Goal: Transaction & Acquisition: Obtain resource

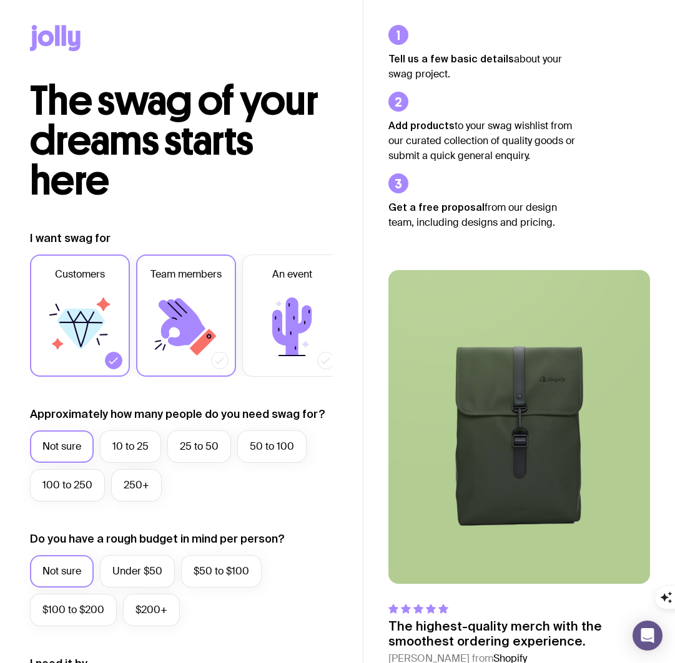
click at [178, 310] on icon at bounding box center [182, 322] width 47 height 48
click at [0, 0] on input "Team members" at bounding box center [0, 0] width 0 height 0
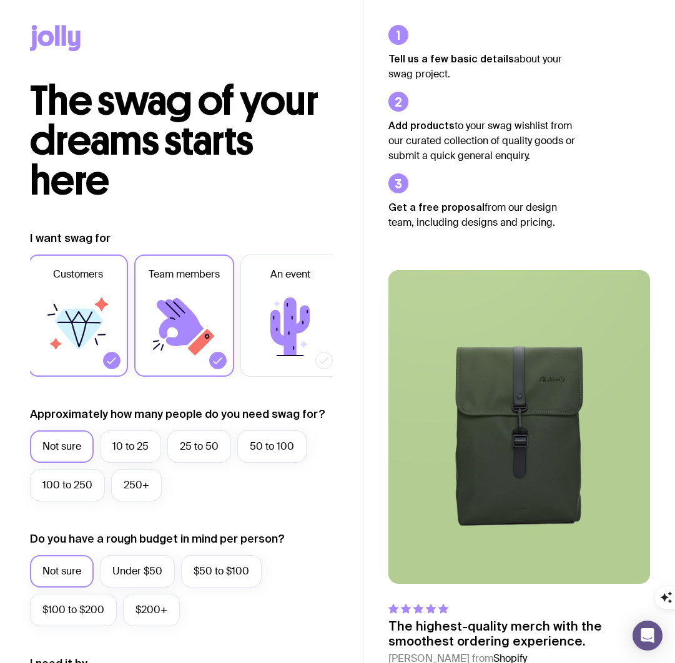
click at [120, 311] on label "Customers" at bounding box center [78, 316] width 100 height 122
click at [0, 0] on input "Customers" at bounding box center [0, 0] width 0 height 0
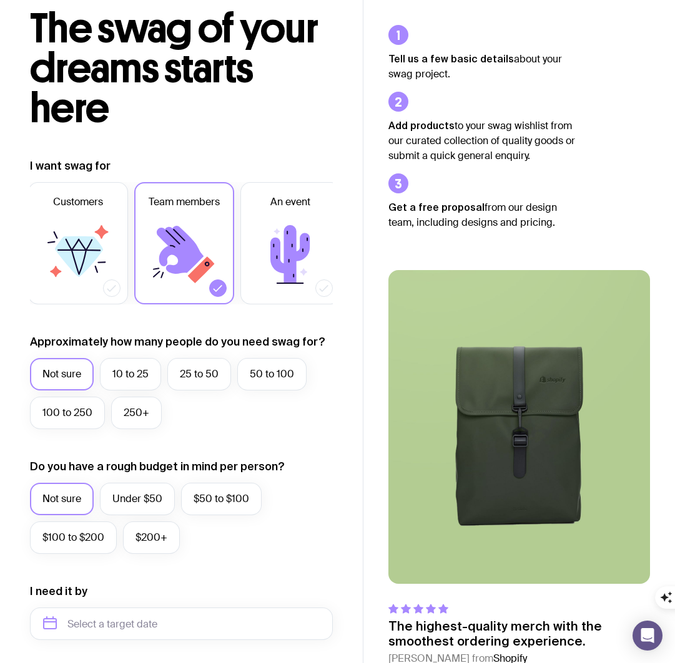
scroll to position [71, 0]
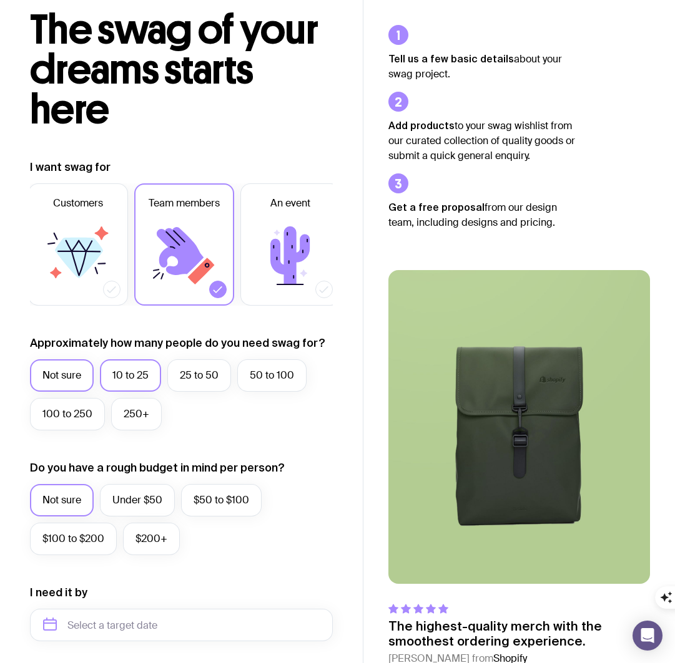
click at [143, 380] on label "10 to 25" at bounding box center [130, 375] width 61 height 32
click at [0, 0] on input "10 to 25" at bounding box center [0, 0] width 0 height 0
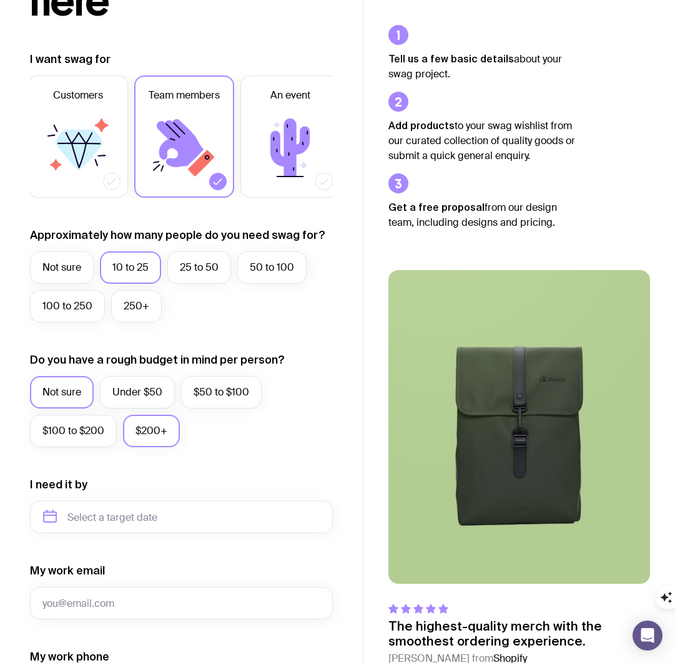
scroll to position [183, 0]
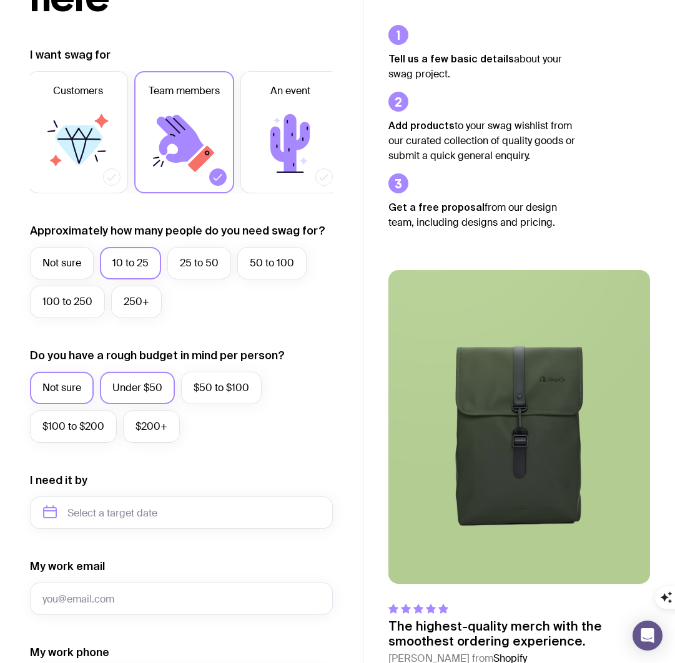
click at [140, 388] on label "Under $50" at bounding box center [137, 388] width 75 height 32
click at [0, 0] on input "Under $50" at bounding box center [0, 0] width 0 height 0
click at [233, 388] on label "$50 to $100" at bounding box center [221, 388] width 80 height 32
click at [0, 0] on input "$50 to $100" at bounding box center [0, 0] width 0 height 0
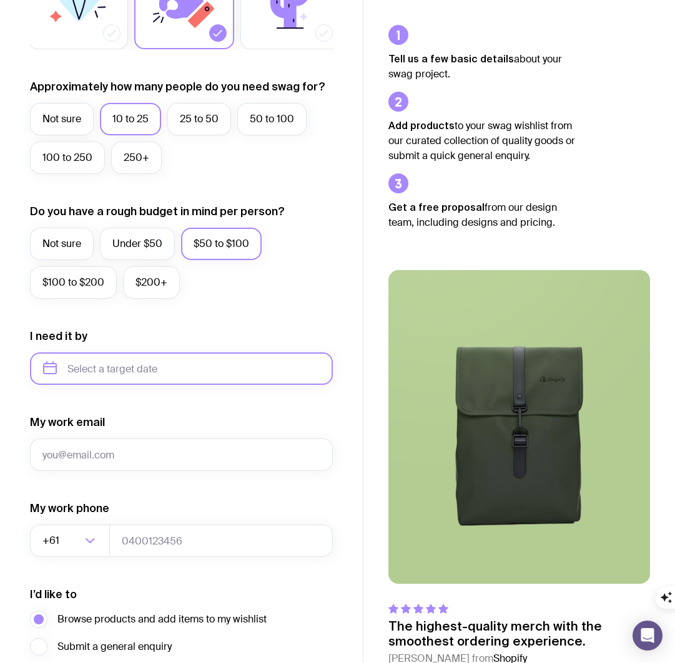
scroll to position [329, 0]
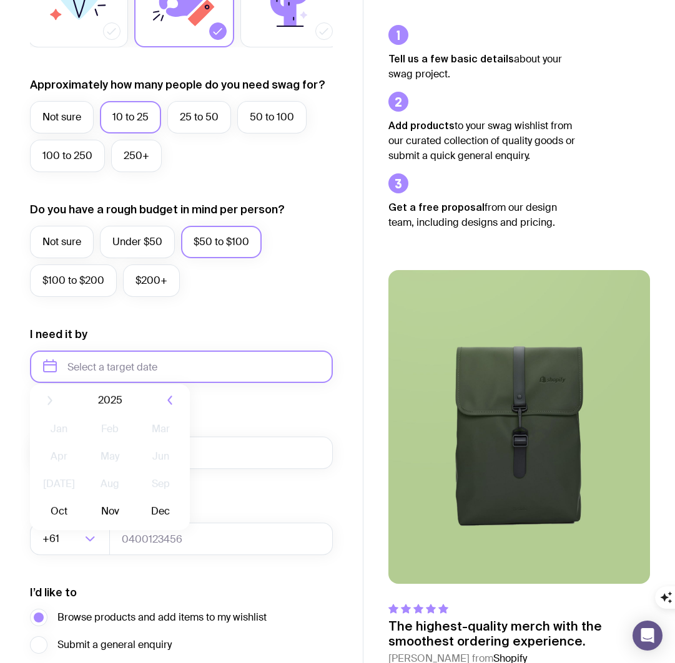
click at [175, 372] on input "text" at bounding box center [181, 367] width 303 height 32
click at [70, 522] on button "Oct" at bounding box center [59, 520] width 46 height 25
type input "[DATE]"
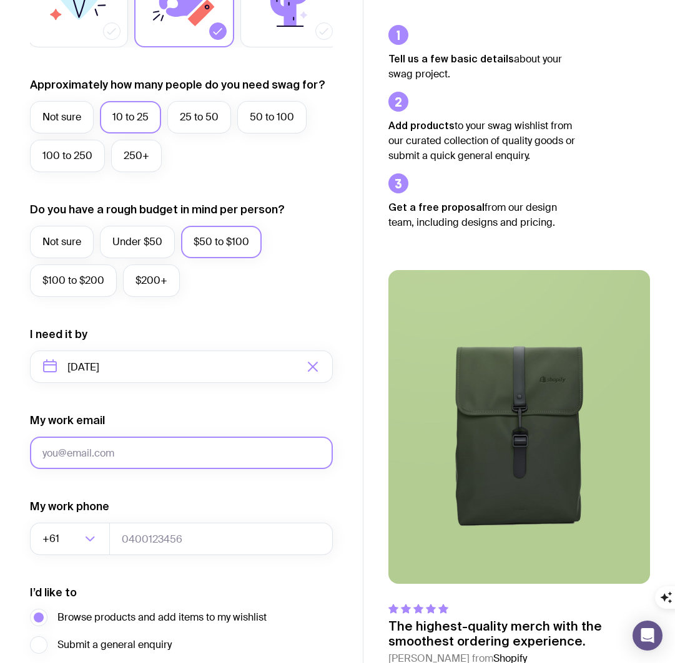
click at [148, 462] on input "My work email" at bounding box center [181, 453] width 303 height 32
type input "[EMAIL_ADDRESS][DOMAIN_NAME]"
type input "0432171168"
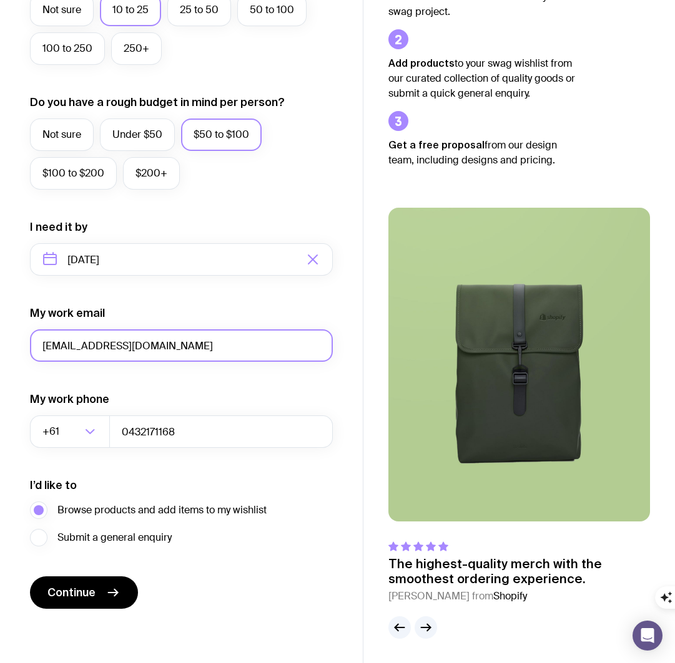
scroll to position [437, 0]
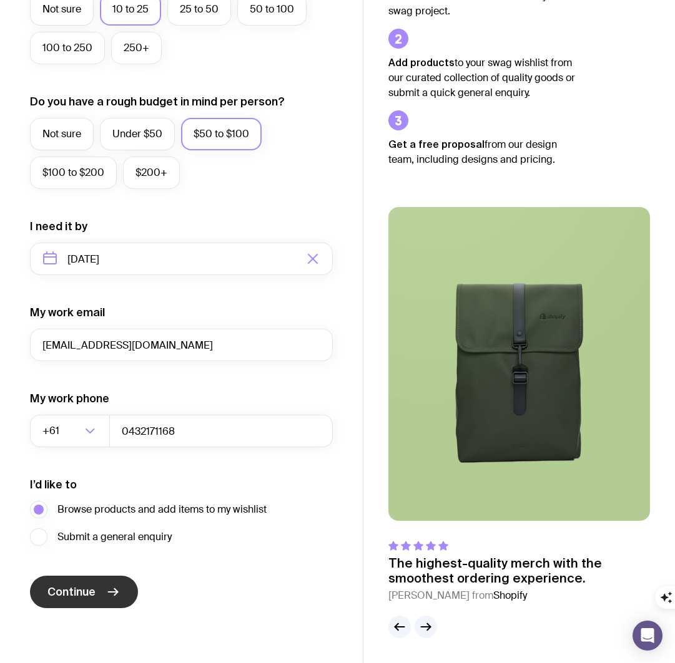
click at [122, 591] on button "Continue" at bounding box center [84, 592] width 108 height 32
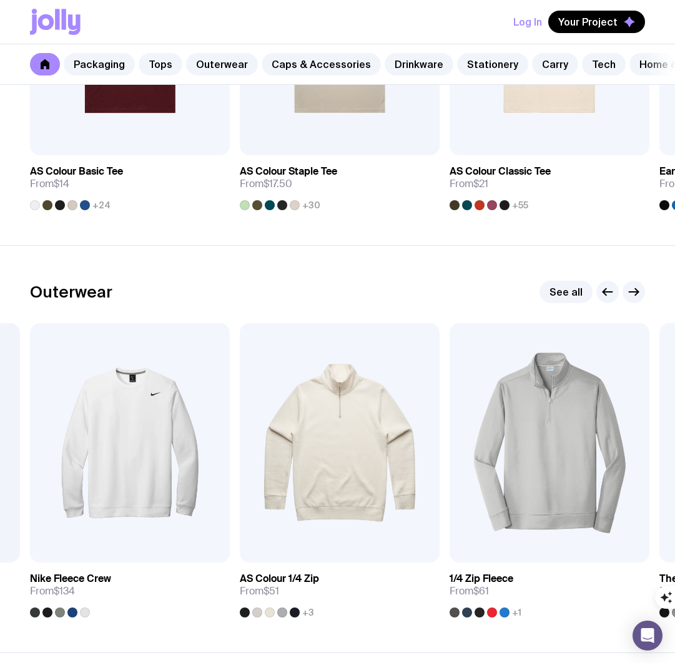
scroll to position [839, 0]
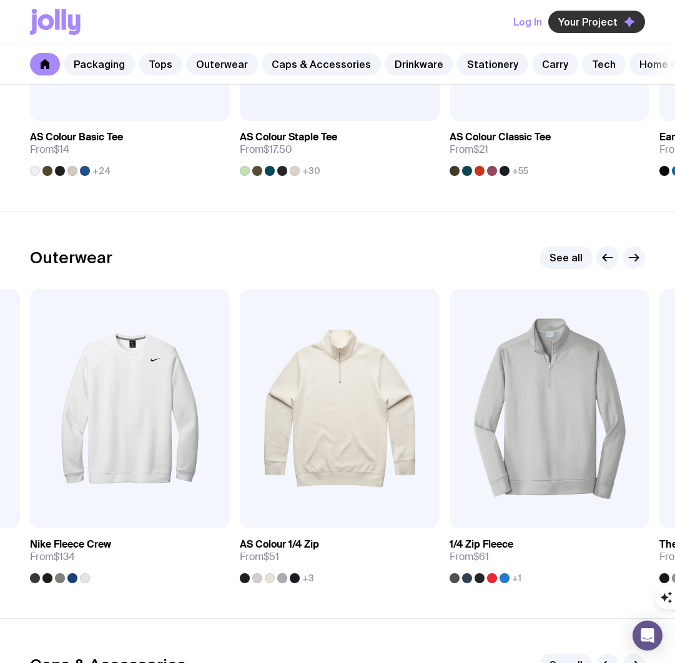
click at [597, 17] on span "Your Project" at bounding box center [587, 22] width 59 height 12
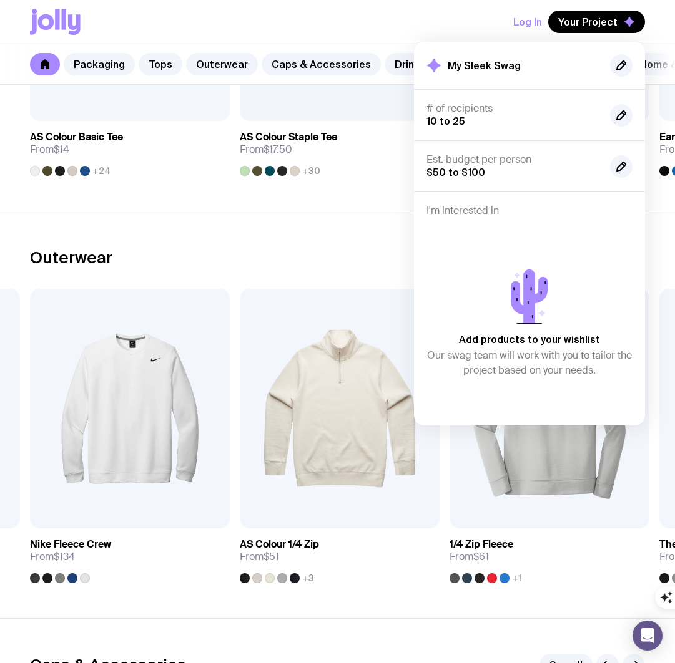
click at [277, 12] on div "Log In Your Project My Sleek Swag # of recipients 10 to 25 Est. budget per pers…" at bounding box center [337, 22] width 615 height 44
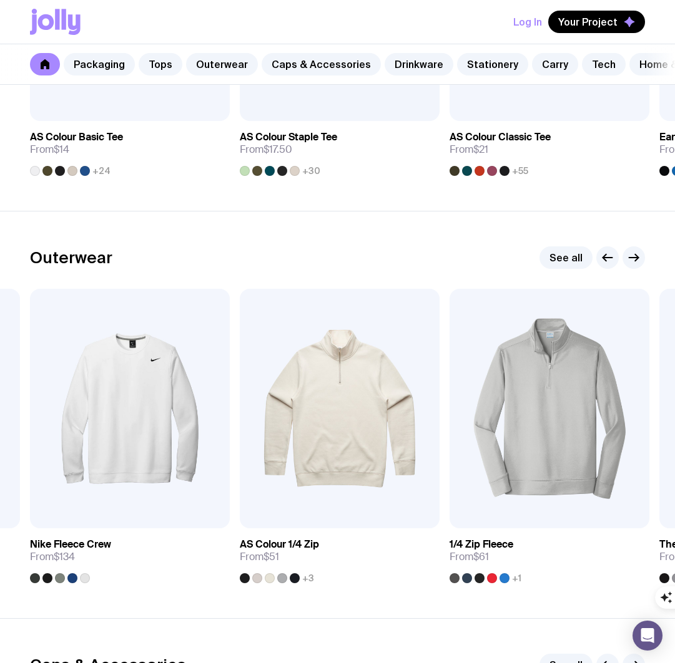
click at [539, 24] on button "Log In" at bounding box center [527, 22] width 29 height 22
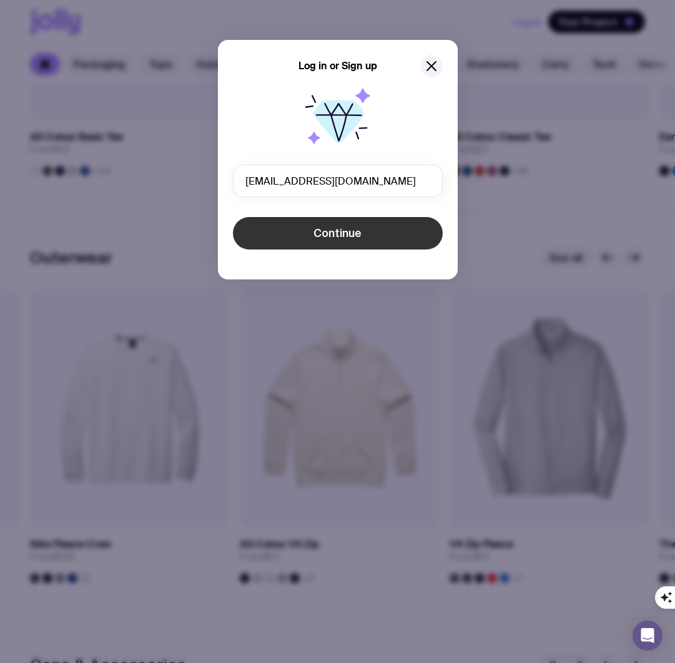
click at [419, 235] on button "Continue" at bounding box center [338, 233] width 210 height 32
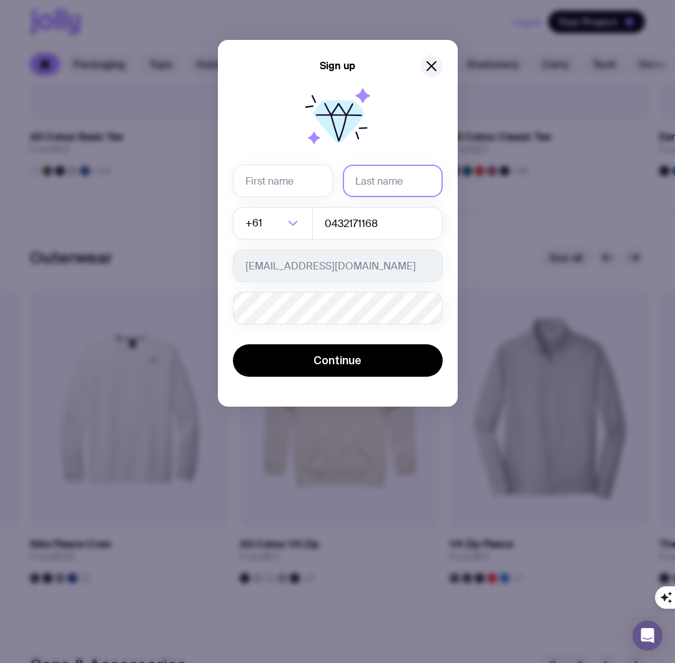
click at [375, 196] on input "text" at bounding box center [393, 181] width 100 height 32
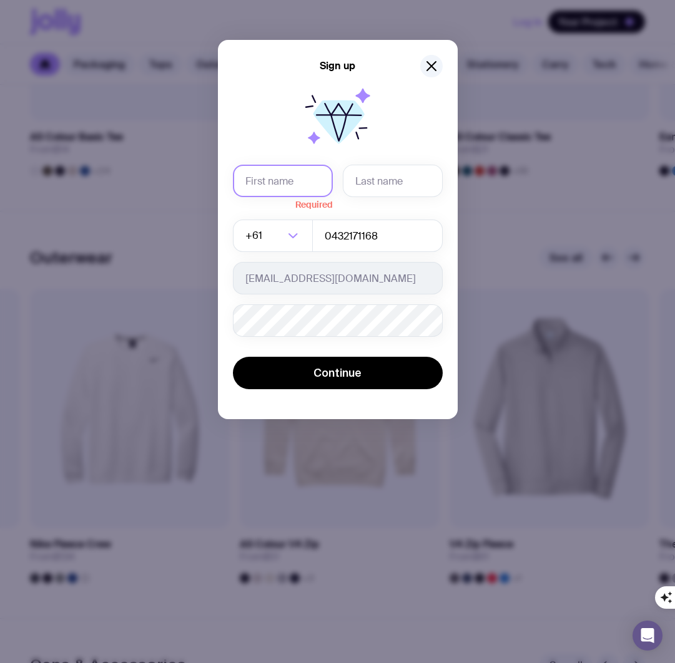
click at [295, 179] on input "text" at bounding box center [283, 181] width 100 height 32
type input "[PERSON_NAME]"
type input "Maree"
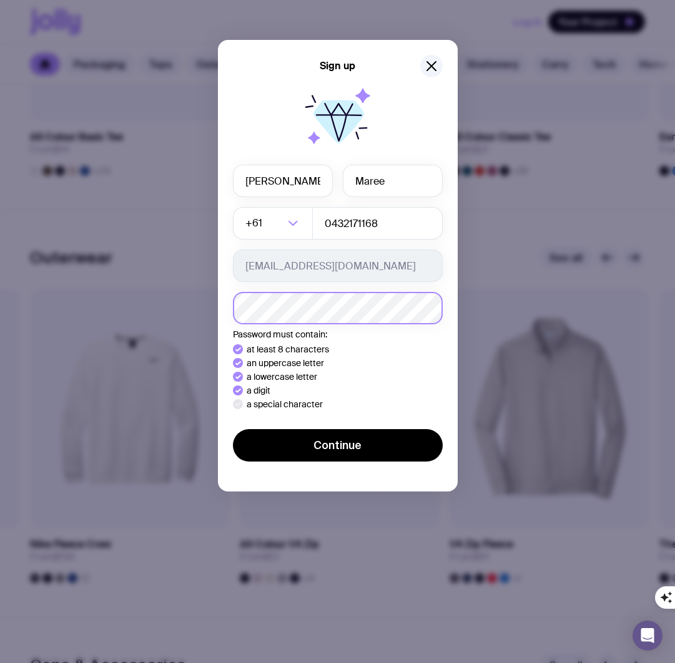
click at [233, 429] on button "Continue" at bounding box center [338, 445] width 210 height 32
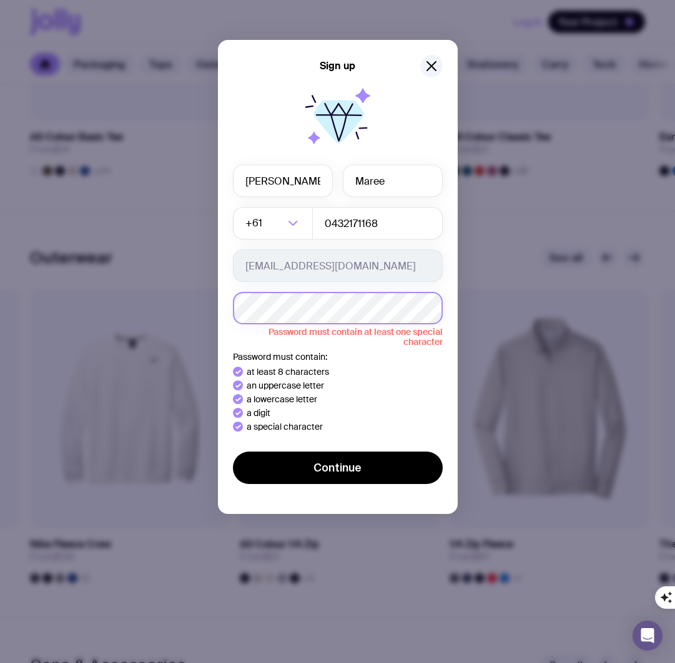
click at [233, 452] on button "Continue" at bounding box center [338, 468] width 210 height 32
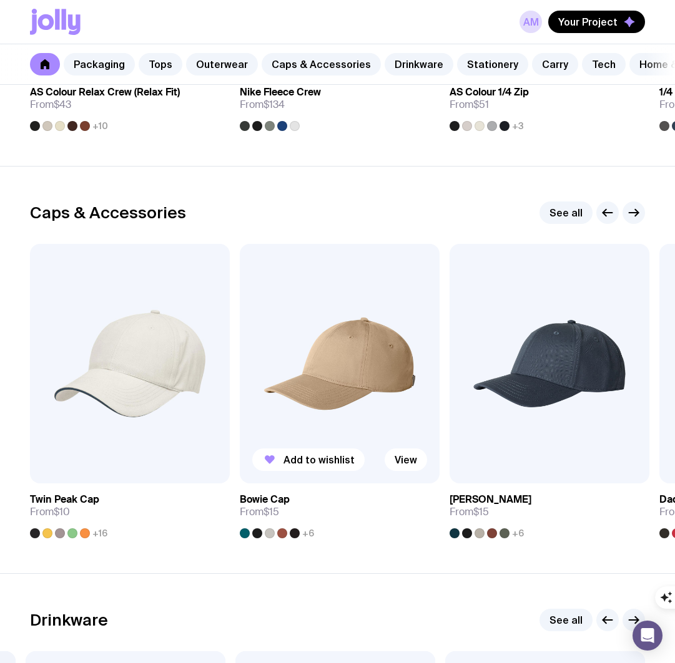
scroll to position [1305, 0]
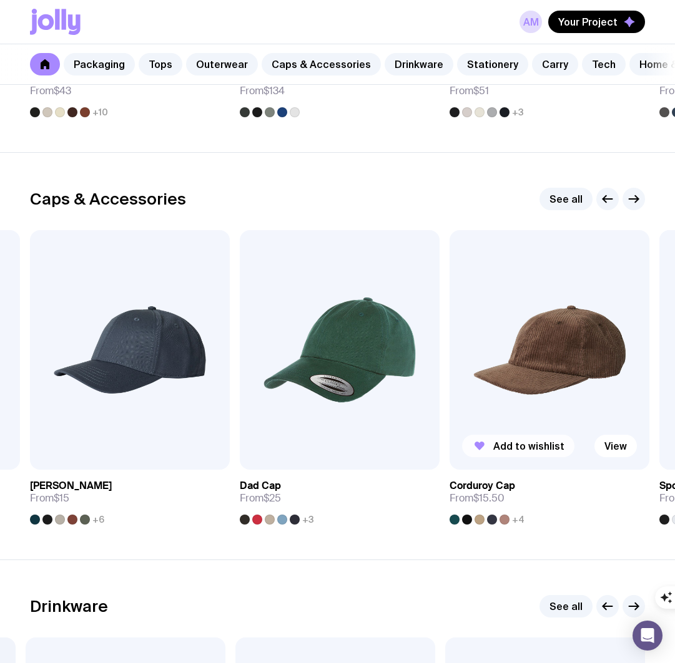
click at [495, 447] on span "Add to wishlist" at bounding box center [528, 446] width 71 height 12
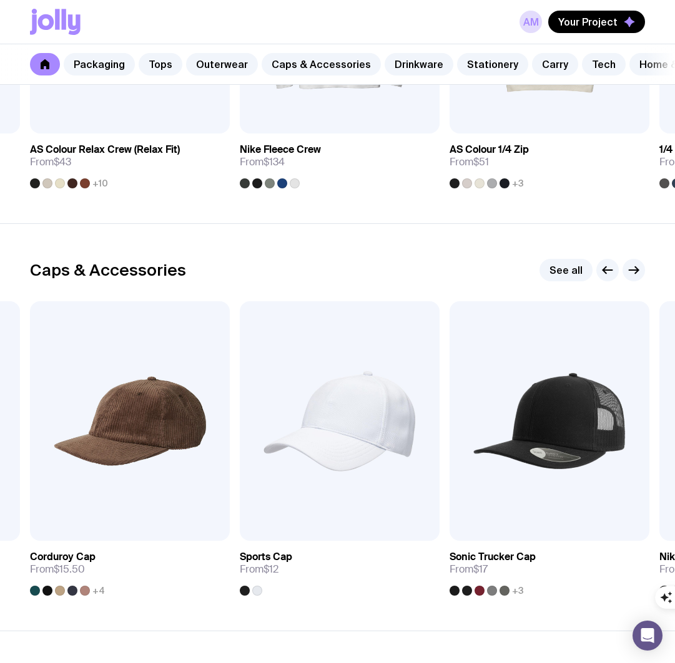
scroll to position [1252, 0]
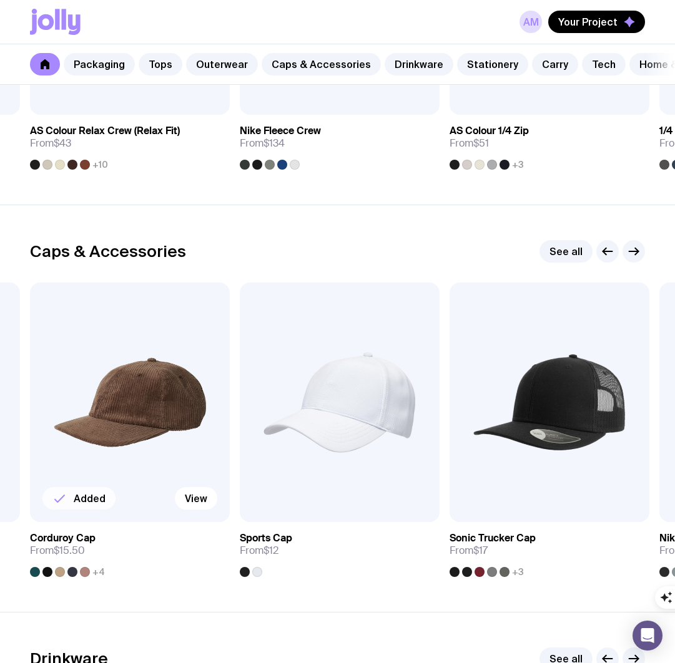
click at [60, 571] on div at bounding box center [60, 572] width 10 height 10
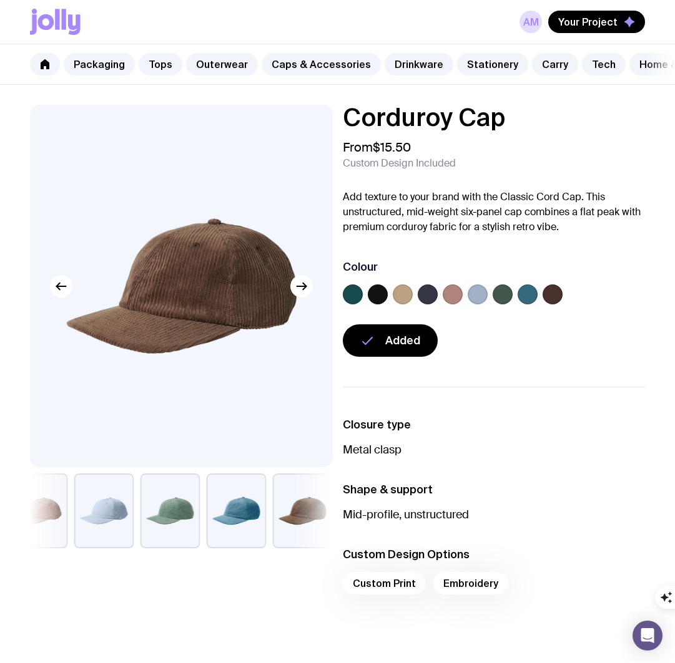
click at [161, 514] on button "button" at bounding box center [170, 511] width 60 height 75
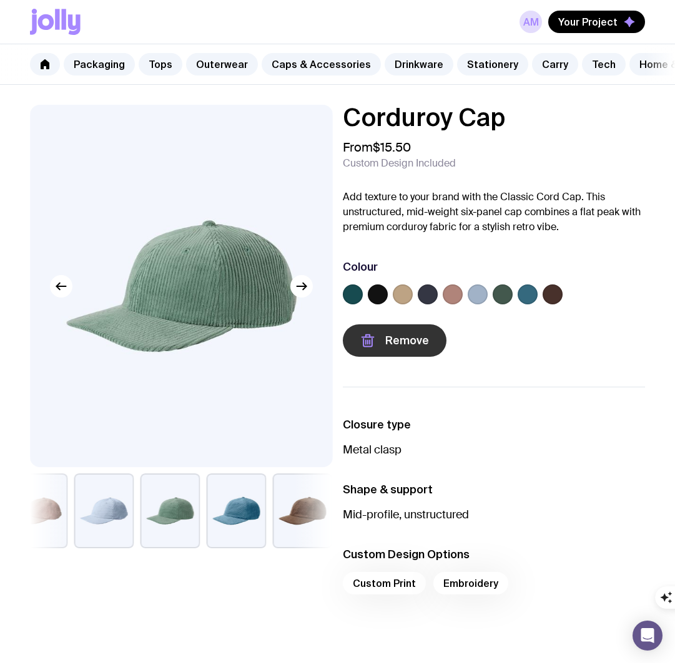
click at [395, 338] on span "Remove" at bounding box center [407, 340] width 44 height 15
click at [395, 338] on span "Add to wishlist" at bounding box center [423, 340] width 77 height 15
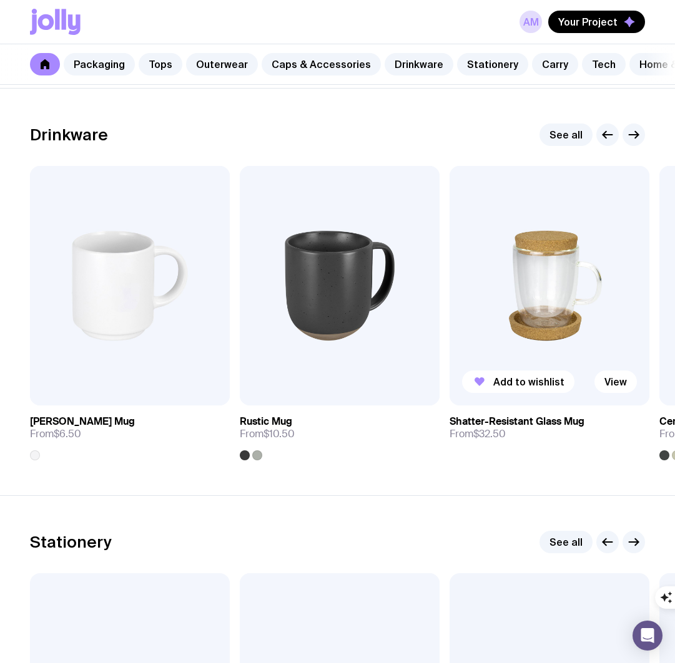
scroll to position [1780, 0]
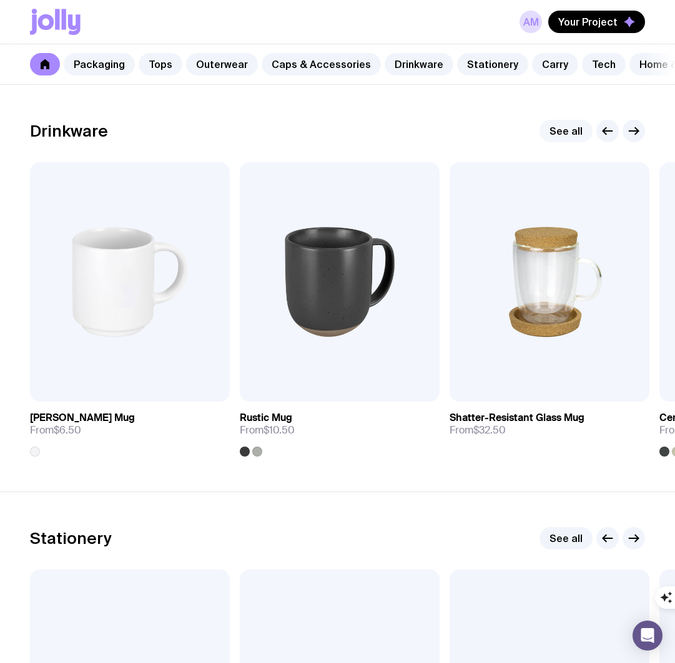
click at [587, 134] on link "See all" at bounding box center [565, 131] width 53 height 22
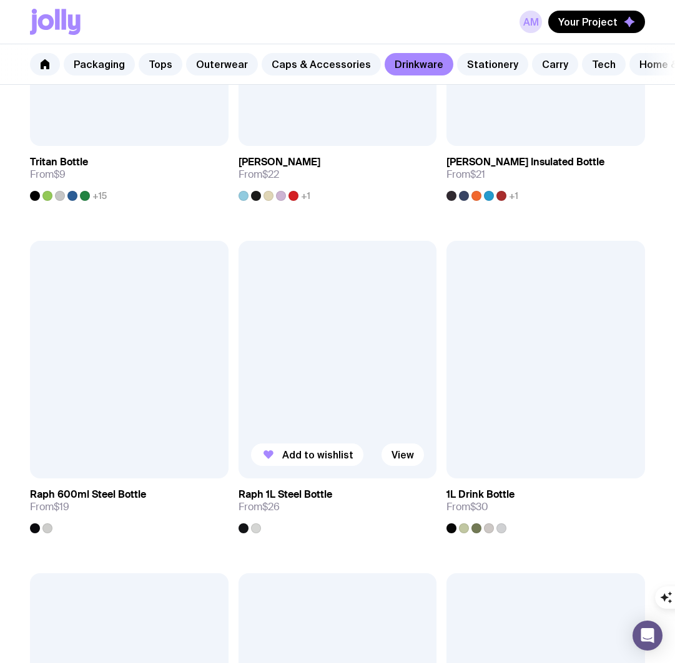
scroll to position [1758, 0]
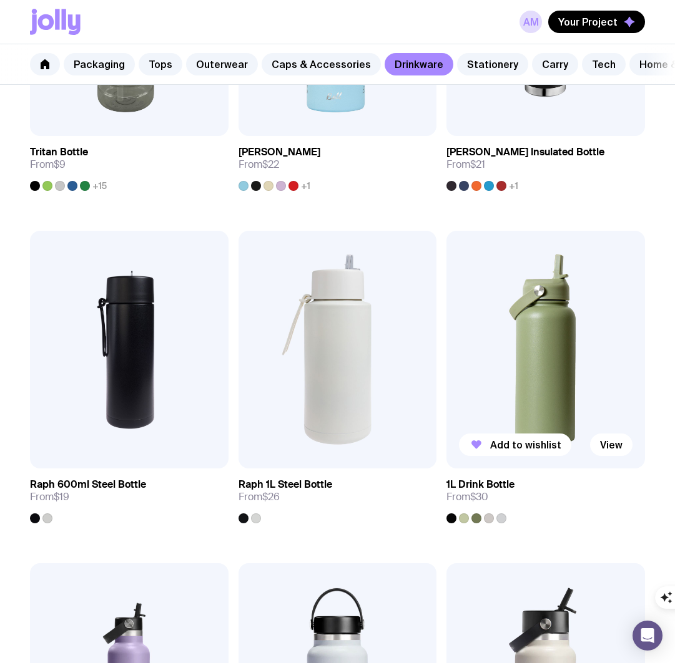
click at [469, 517] on div at bounding box center [464, 519] width 10 height 10
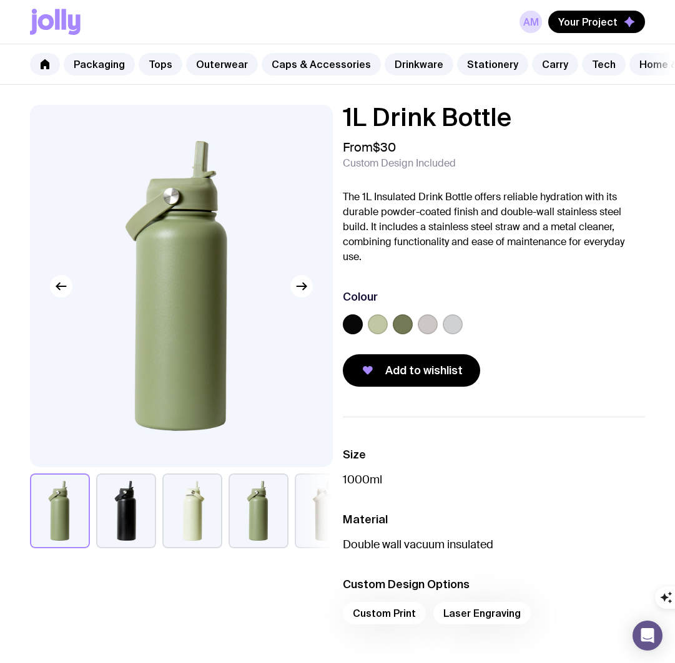
click at [376, 324] on label at bounding box center [378, 325] width 20 height 20
click at [0, 0] on input "radio" at bounding box center [0, 0] width 0 height 0
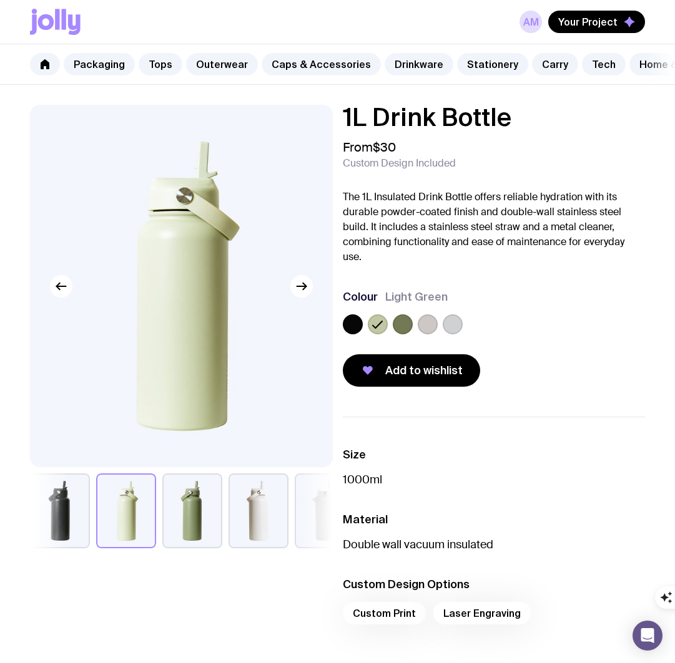
click at [404, 324] on label at bounding box center [403, 325] width 20 height 20
click at [0, 0] on input "radio" at bounding box center [0, 0] width 0 height 0
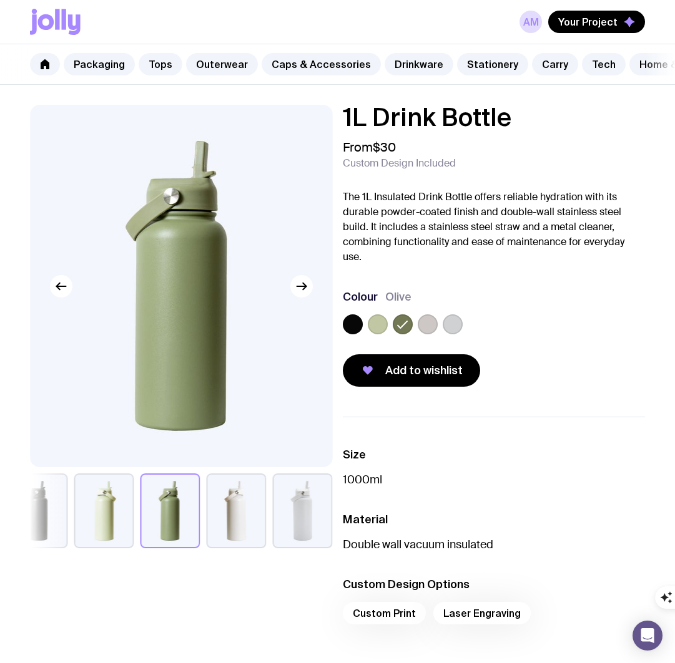
click at [380, 323] on label at bounding box center [378, 325] width 20 height 20
click at [0, 0] on input "radio" at bounding box center [0, 0] width 0 height 0
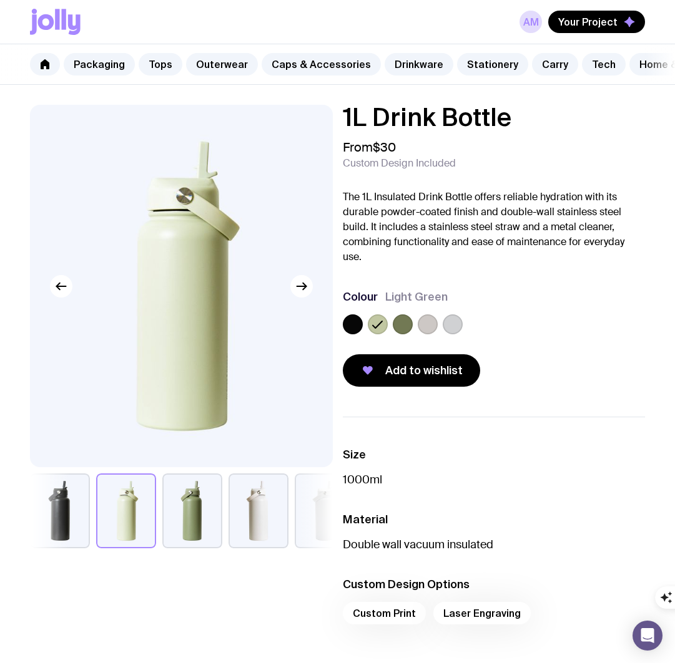
click at [403, 320] on label at bounding box center [403, 325] width 20 height 20
click at [0, 0] on input "radio" at bounding box center [0, 0] width 0 height 0
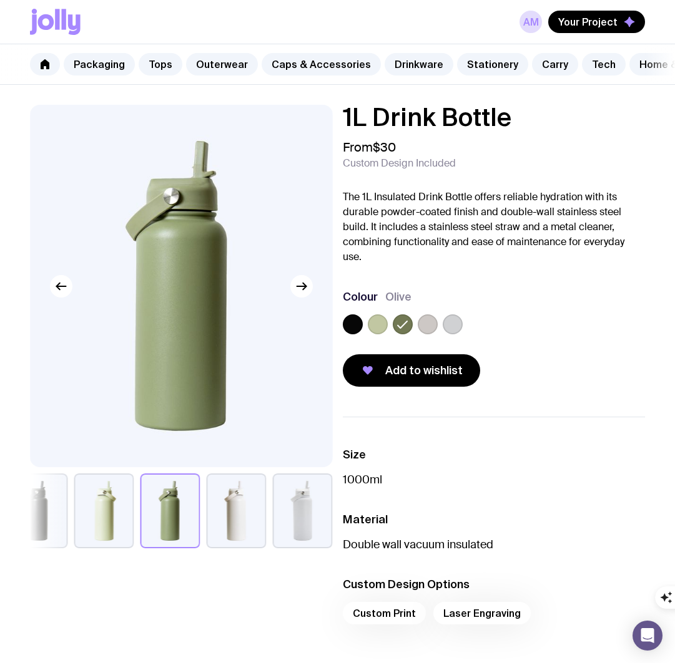
click at [428, 319] on label at bounding box center [427, 325] width 20 height 20
click at [0, 0] on input "radio" at bounding box center [0, 0] width 0 height 0
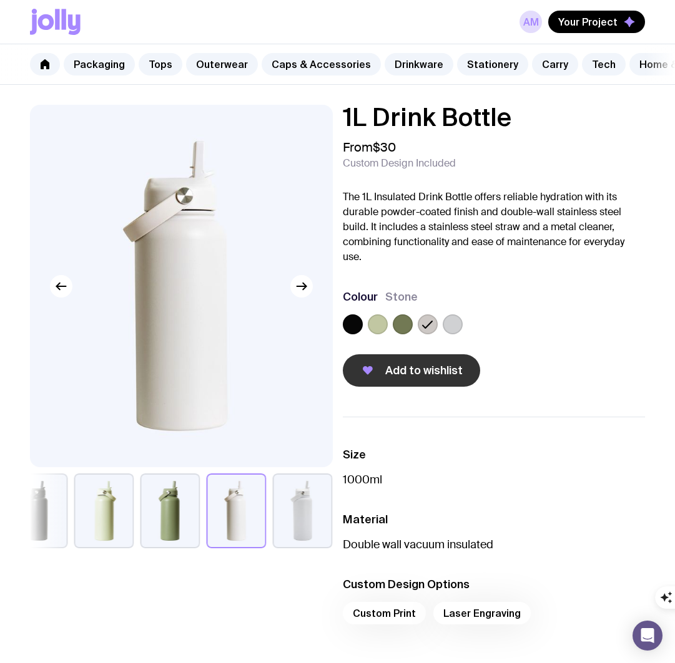
click at [436, 379] on button "Add to wishlist" at bounding box center [411, 370] width 137 height 32
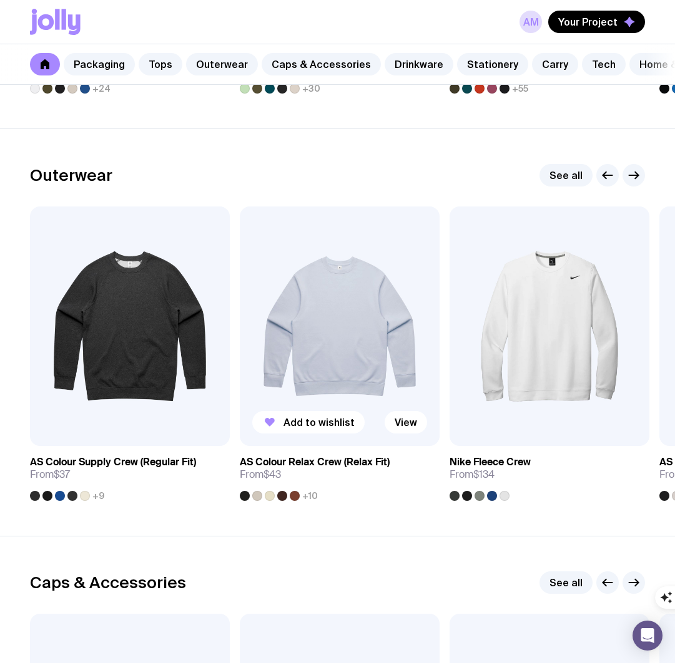
scroll to position [922, 0]
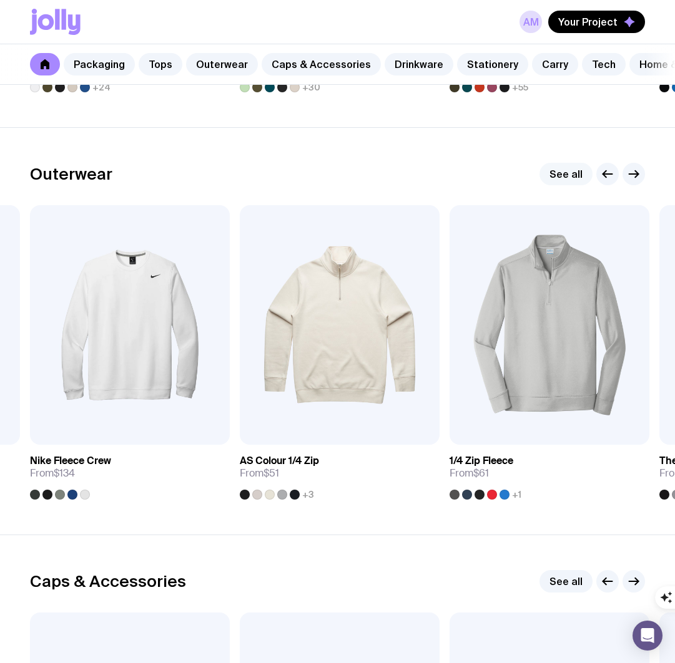
click at [565, 180] on link "See all" at bounding box center [565, 174] width 53 height 22
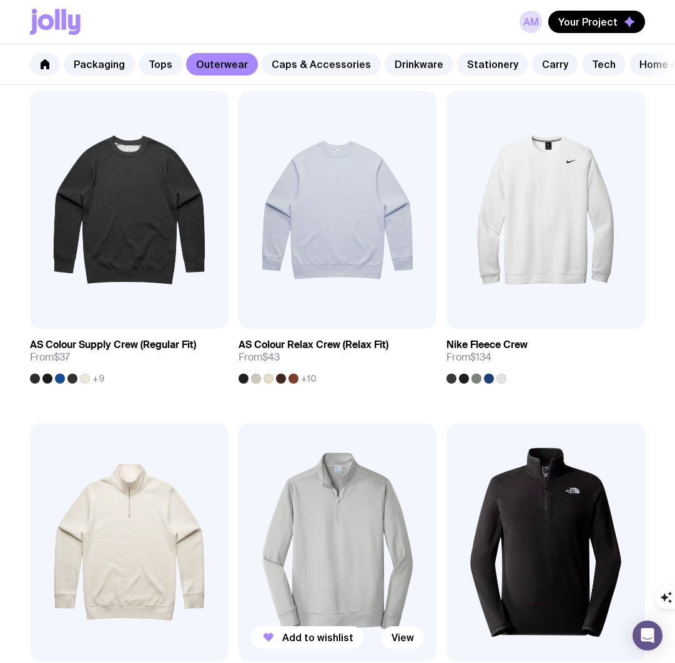
scroll to position [235, 0]
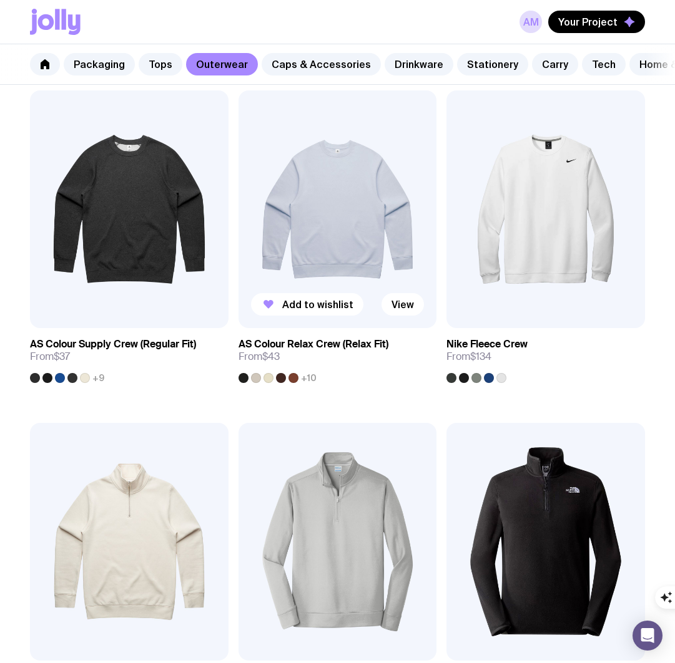
click at [318, 230] on img at bounding box center [337, 209] width 198 height 238
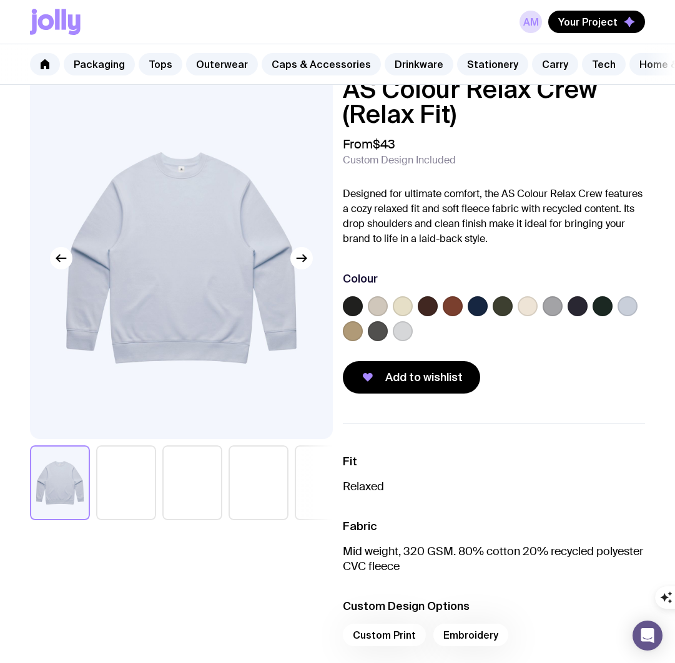
scroll to position [29, 0]
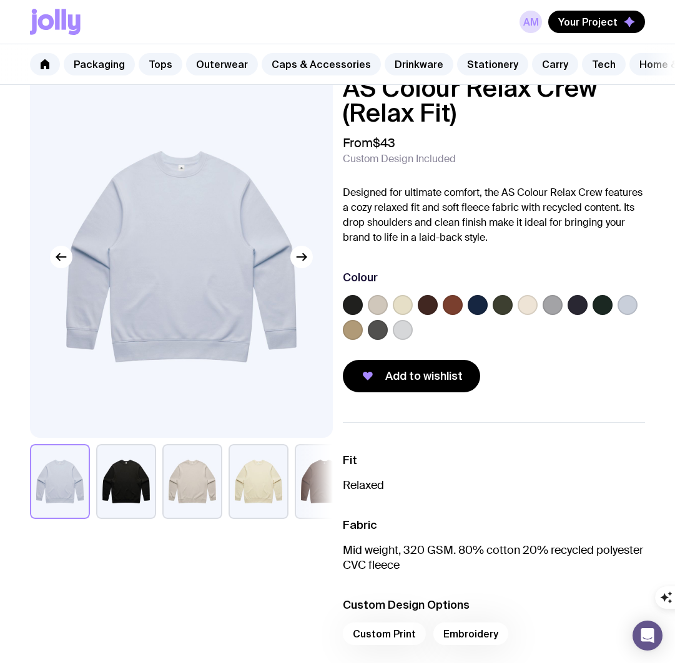
click at [379, 305] on label at bounding box center [378, 305] width 20 height 20
click at [0, 0] on input "radio" at bounding box center [0, 0] width 0 height 0
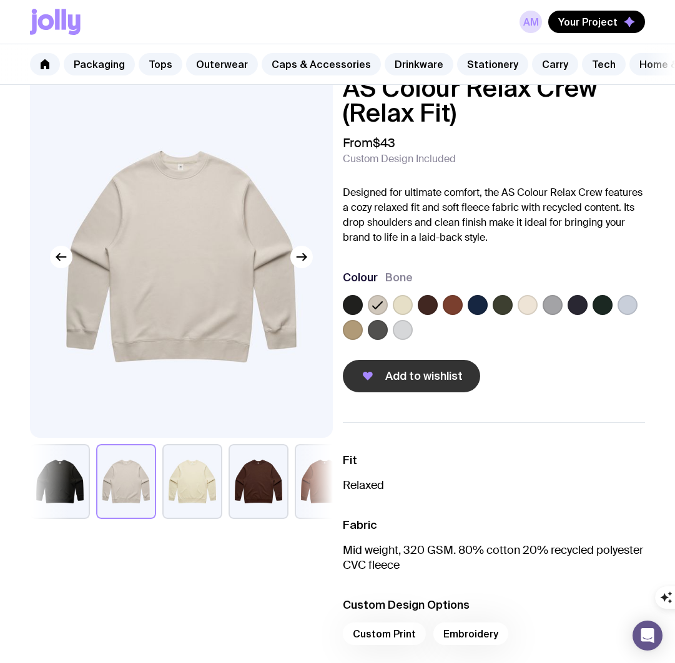
click at [381, 371] on button "Add to wishlist" at bounding box center [411, 376] width 137 height 32
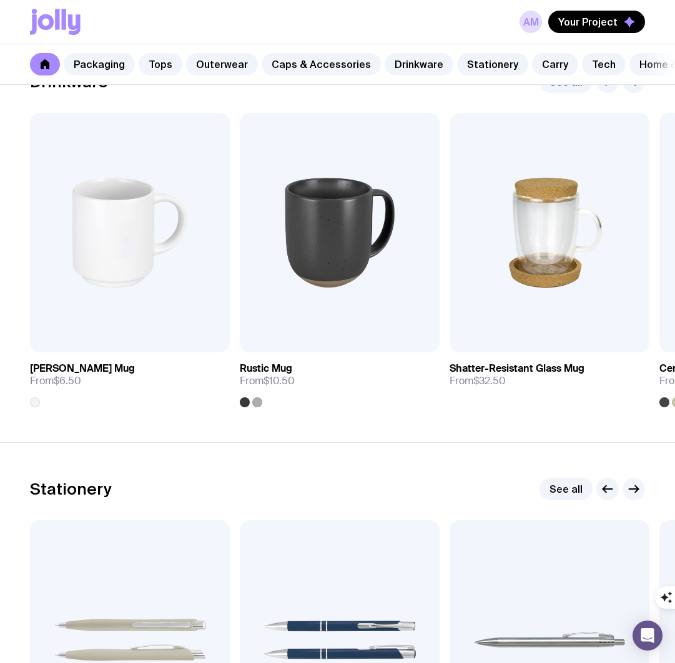
scroll to position [1836, 0]
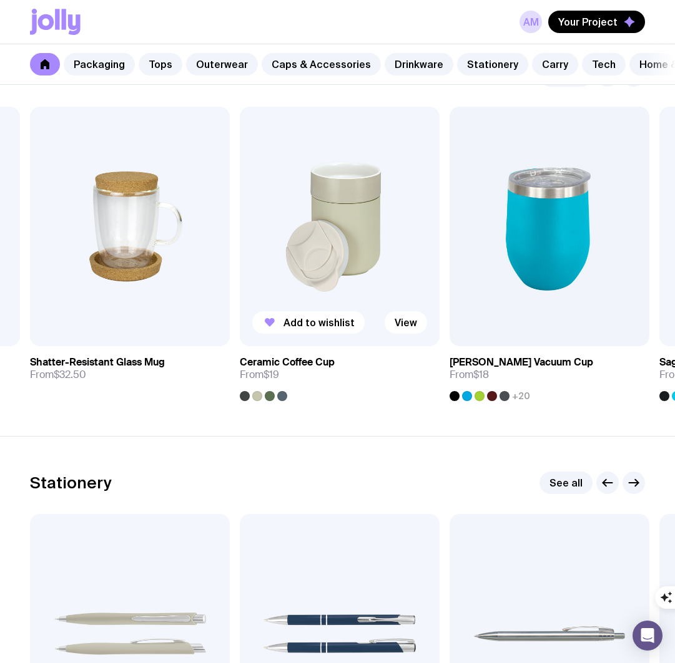
click at [356, 275] on img at bounding box center [340, 227] width 200 height 240
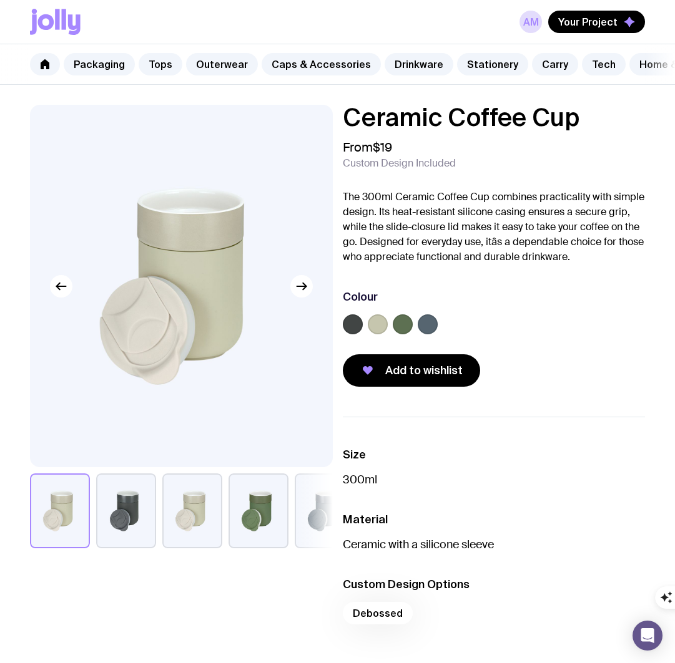
click at [263, 525] on button "button" at bounding box center [258, 511] width 60 height 75
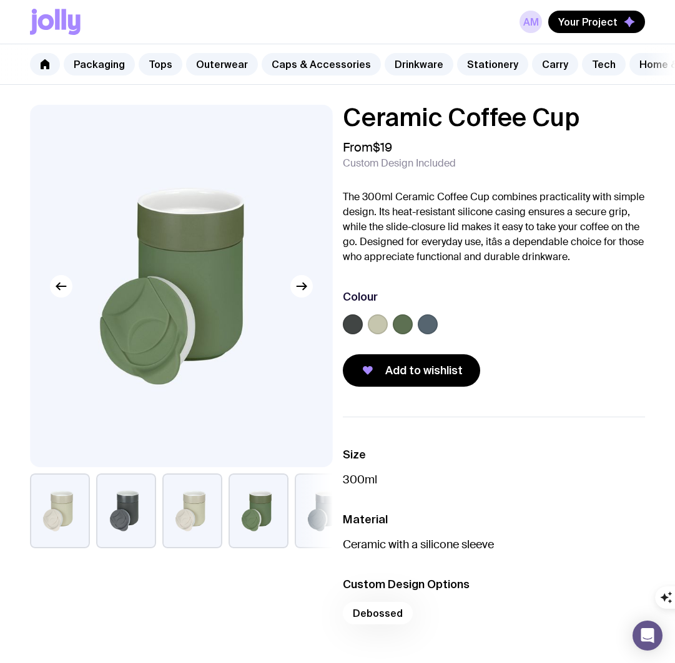
click at [216, 490] on button "button" at bounding box center [192, 511] width 60 height 75
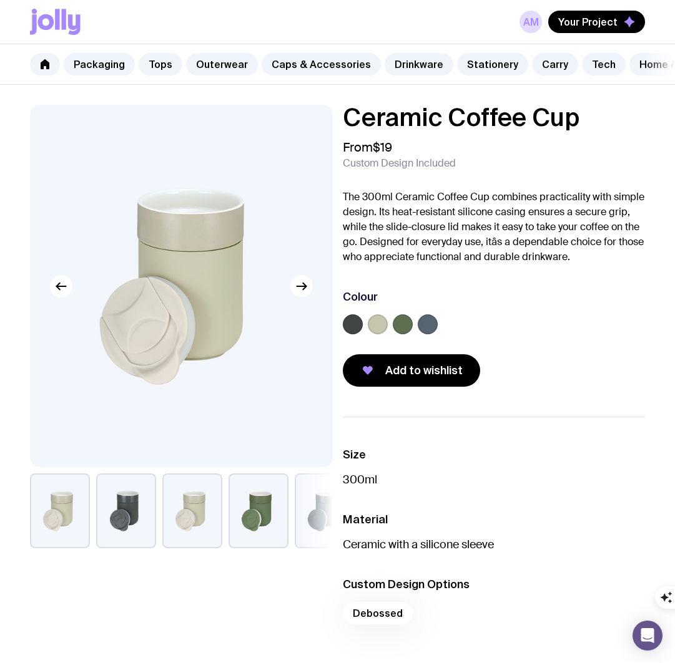
click at [41, 495] on button "button" at bounding box center [60, 511] width 60 height 75
click at [379, 329] on label at bounding box center [378, 325] width 20 height 20
click at [0, 0] on input "radio" at bounding box center [0, 0] width 0 height 0
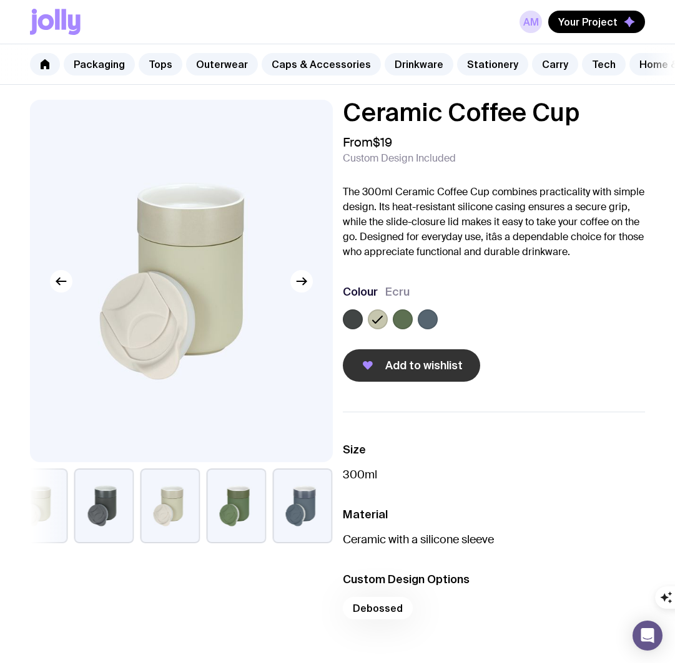
scroll to position [7, 0]
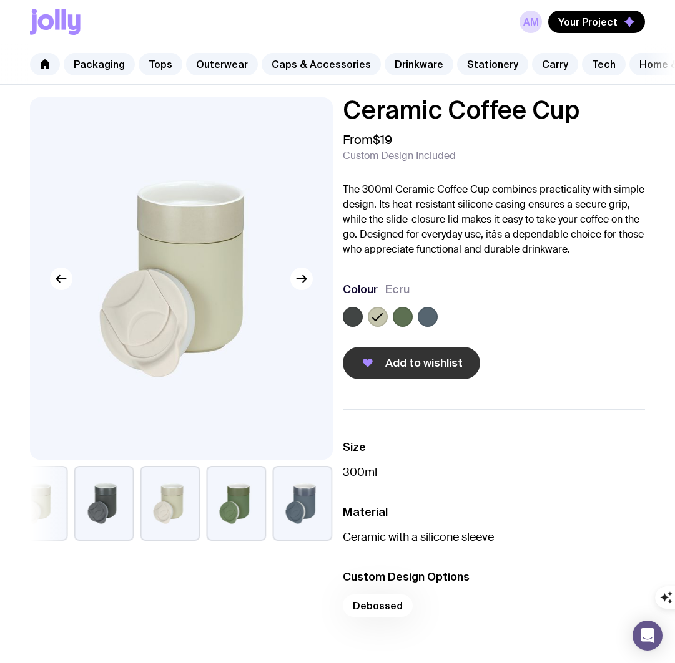
click at [423, 374] on button "Add to wishlist" at bounding box center [411, 363] width 137 height 32
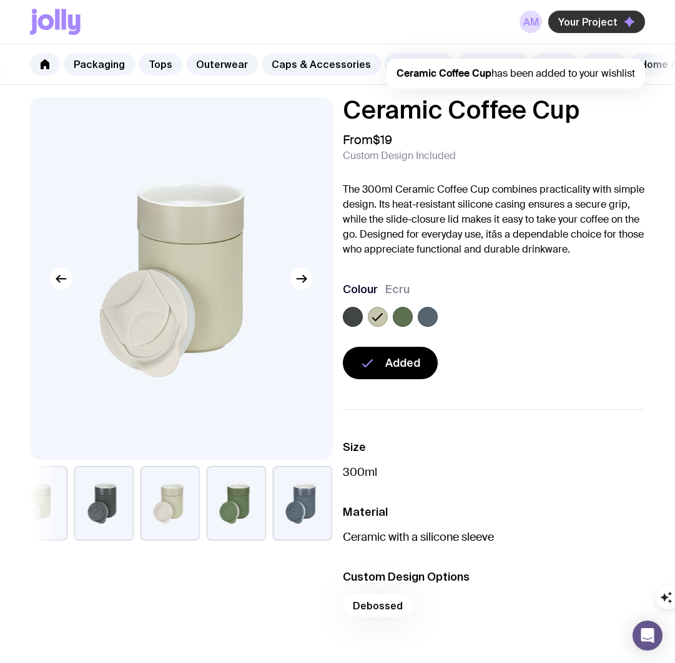
click at [600, 26] on span "Your Project" at bounding box center [587, 22] width 59 height 12
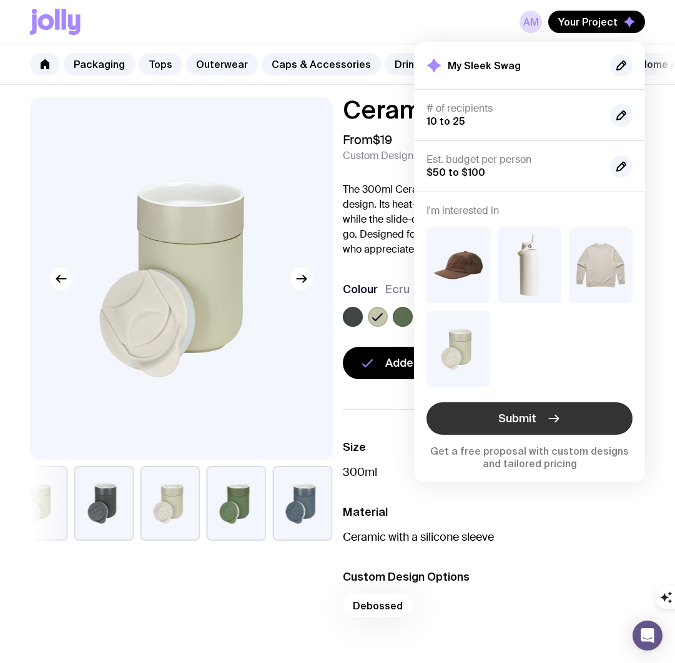
click at [521, 422] on span "Submit" at bounding box center [517, 418] width 38 height 15
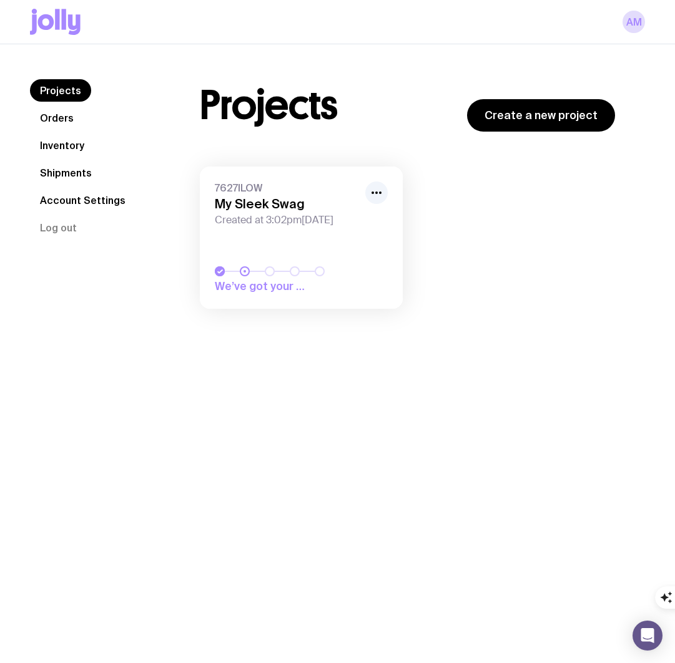
click at [319, 246] on link "7627ILOW My Sleek Swag Created at 3:02pm[DATE] We’ve got your enquiry" at bounding box center [301, 238] width 203 height 142
